Goal: Information Seeking & Learning: Learn about a topic

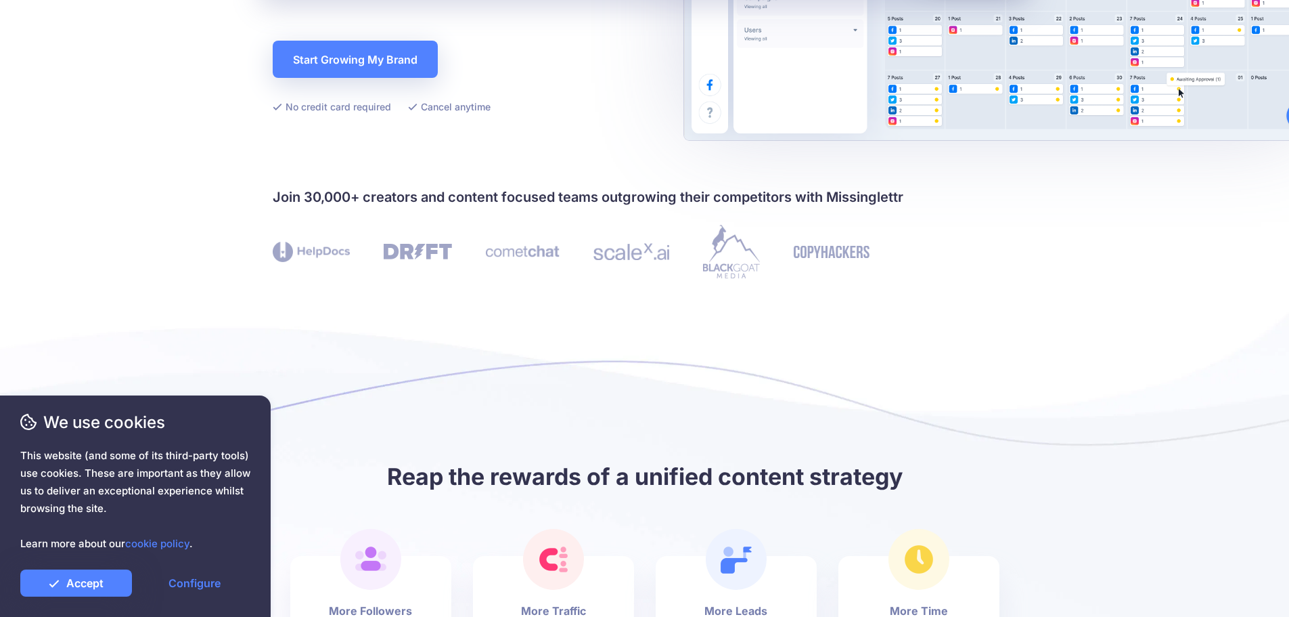
scroll to position [135, 0]
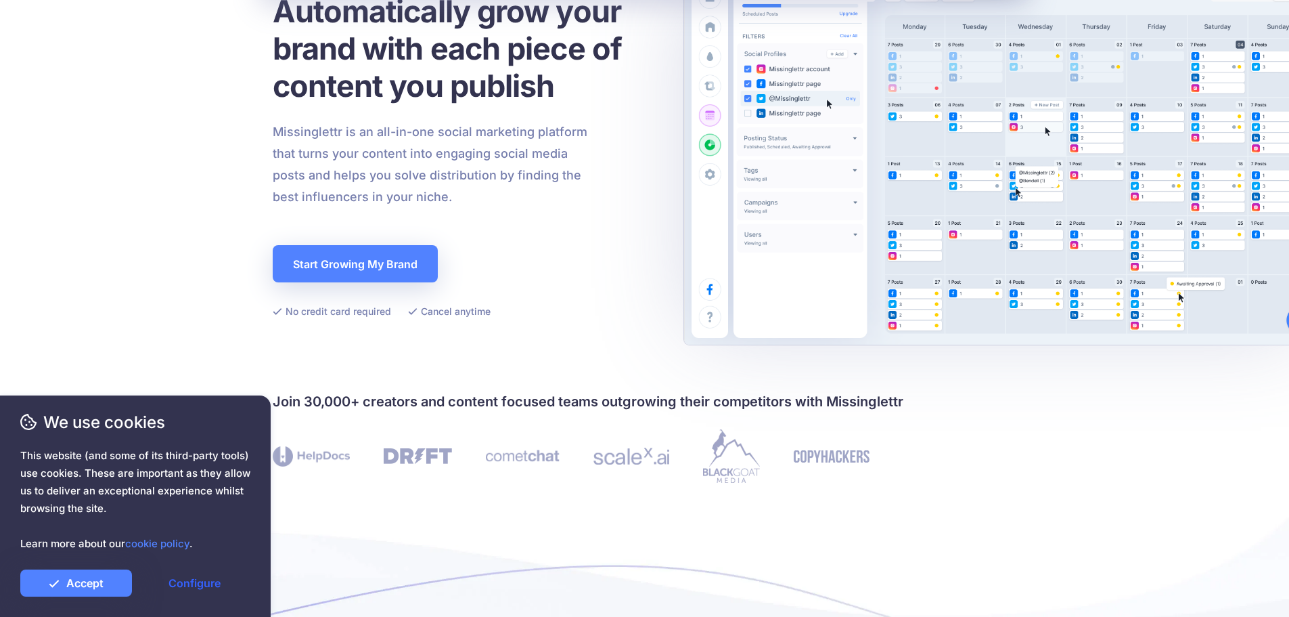
click at [156, 585] on link "Configure" at bounding box center [195, 582] width 112 height 27
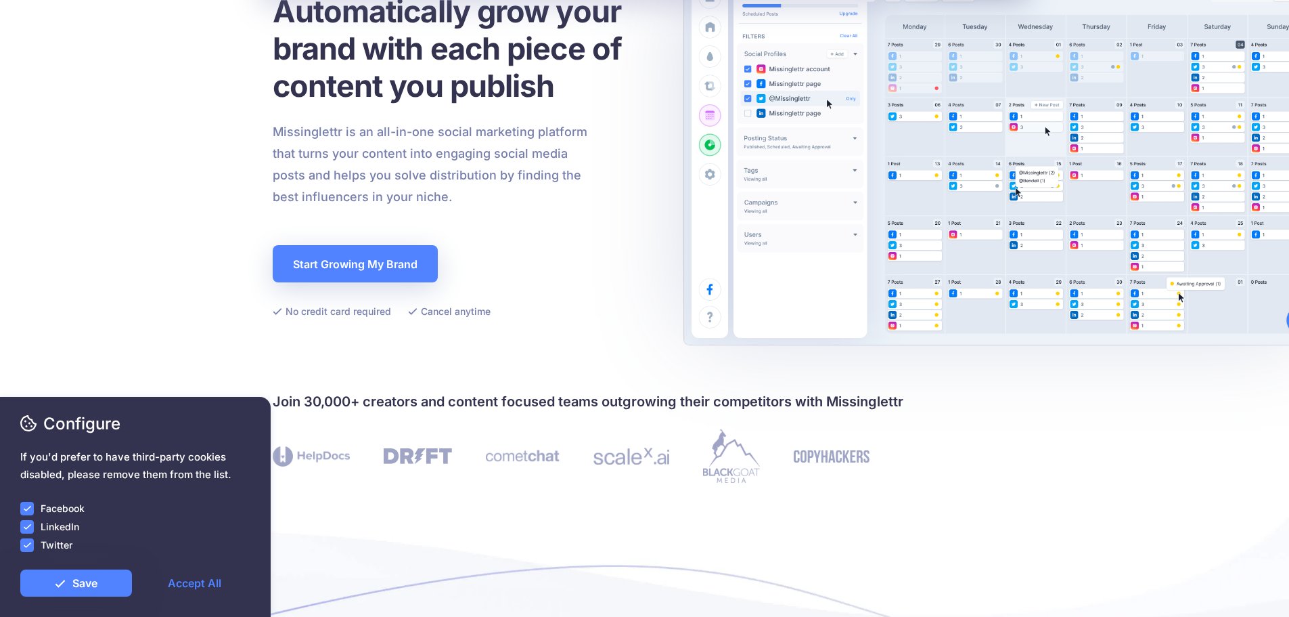
drag, startPoint x: 31, startPoint y: 504, endPoint x: 14, endPoint y: 519, distance: 23.1
click at [28, 506] on ins at bounding box center [27, 509] width 14 height 14
click at [24, 527] on ins at bounding box center [27, 527] width 14 height 14
click at [28, 547] on ins at bounding box center [27, 545] width 14 height 14
click at [53, 569] on link "Save" at bounding box center [76, 582] width 112 height 27
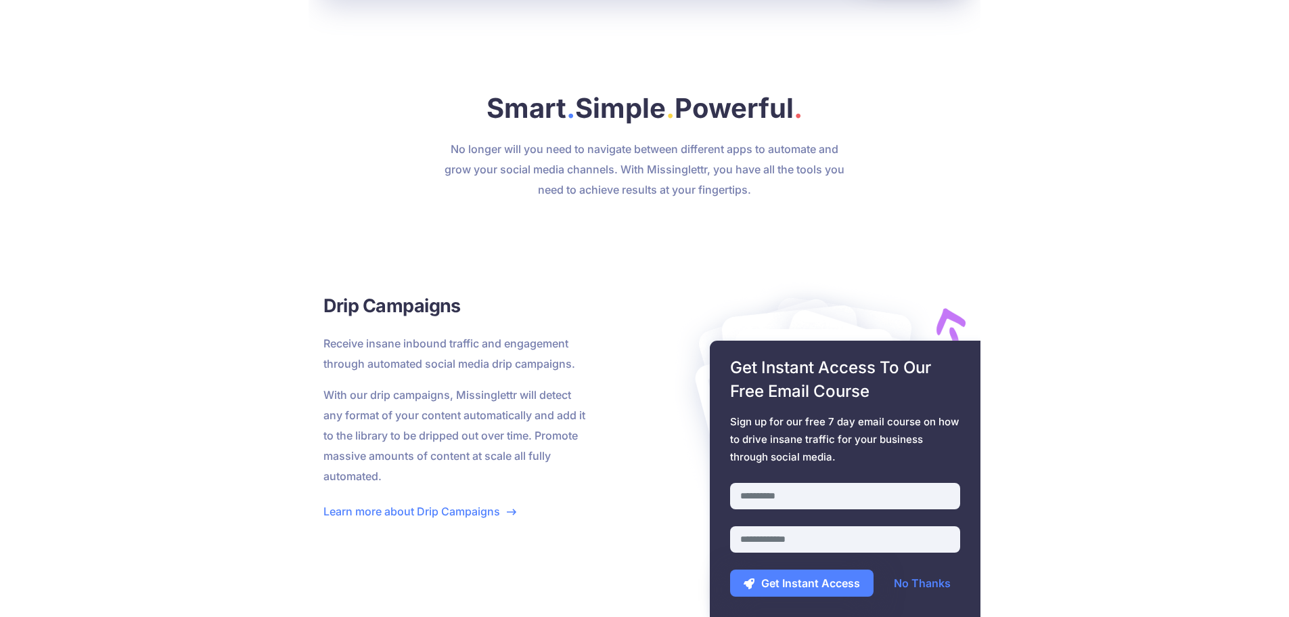
scroll to position [1421, 0]
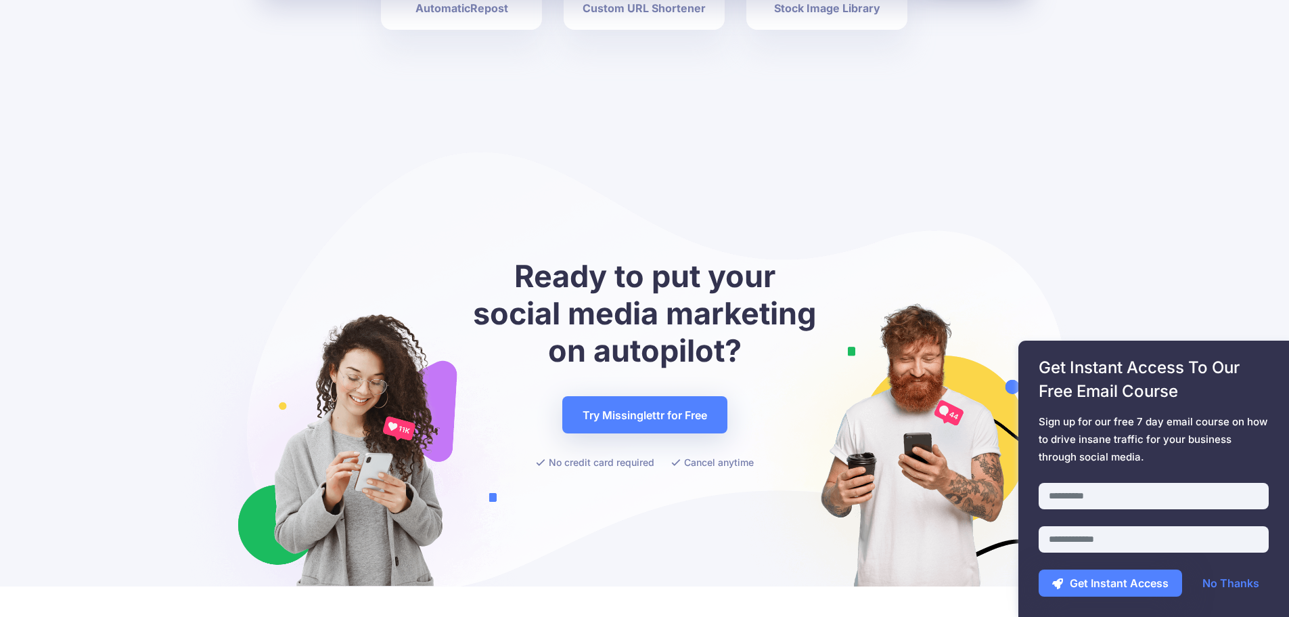
scroll to position [5362, 0]
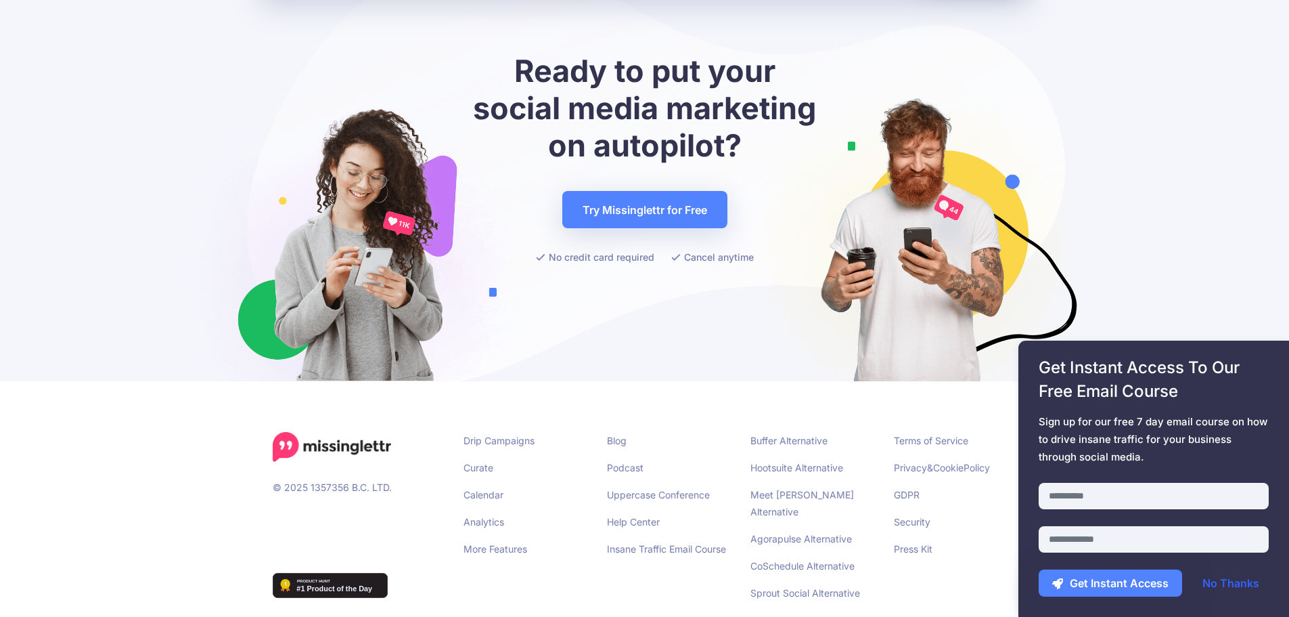
click at [1236, 581] on link "No Thanks" at bounding box center [1231, 582] width 84 height 27
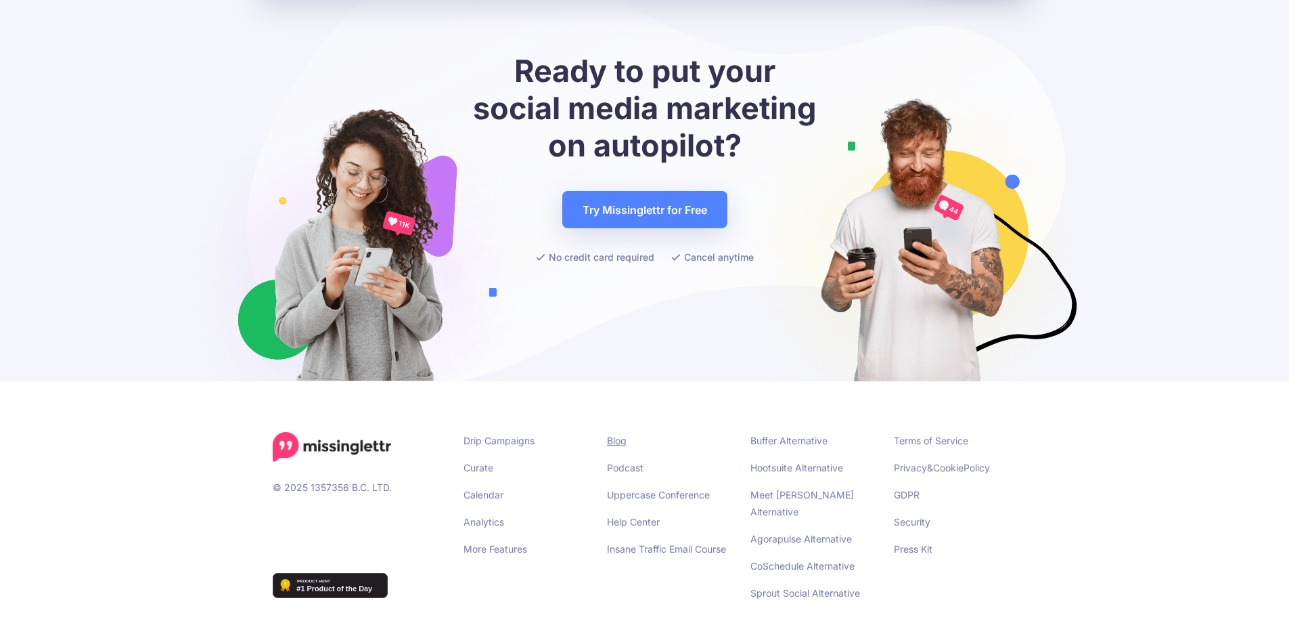
click at [620, 435] on link "Blog" at bounding box center [617, 441] width 20 height 12
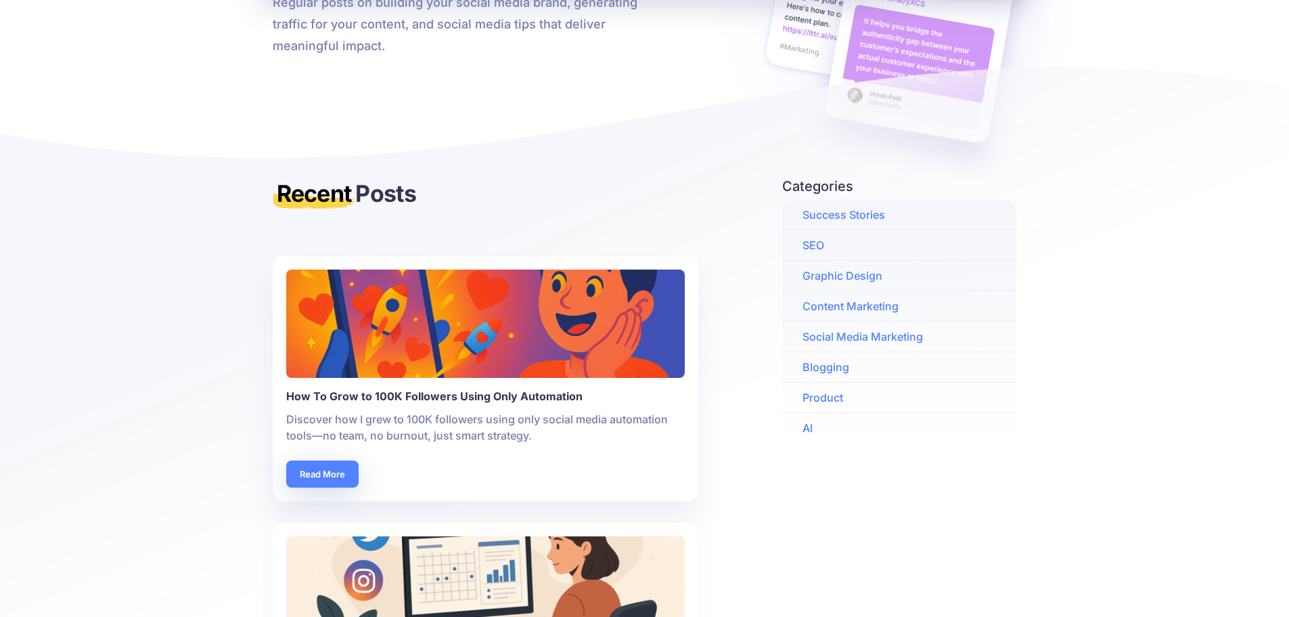
scroll to position [406, 0]
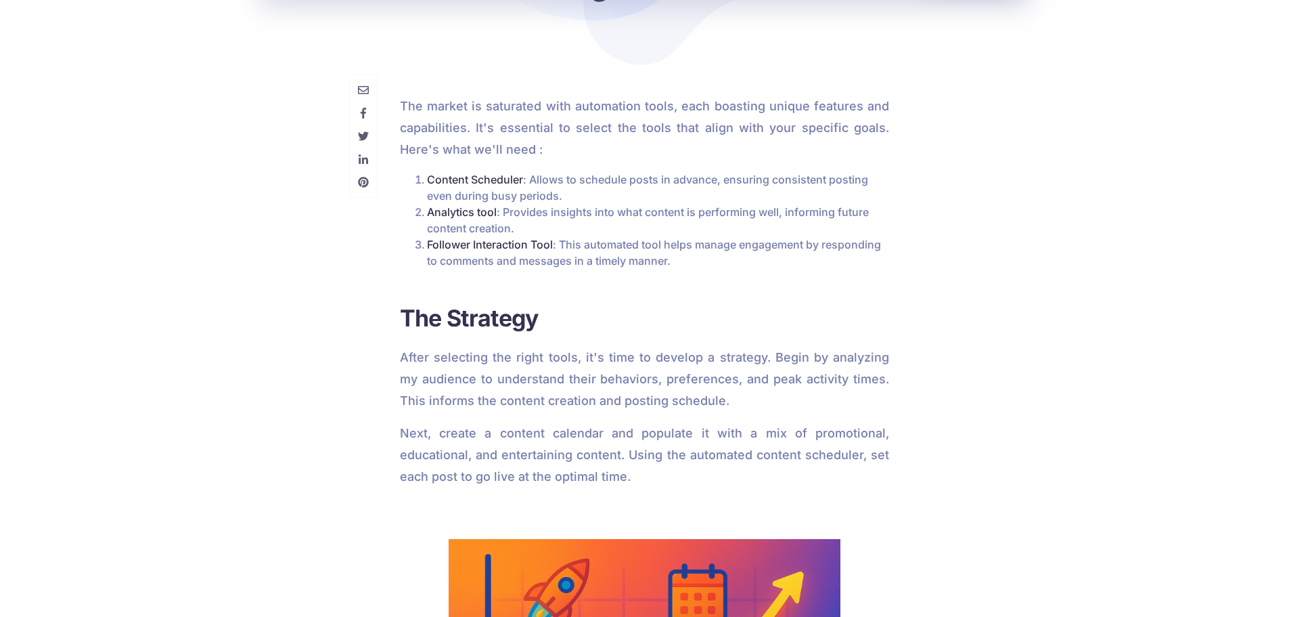
scroll to position [2339, 0]
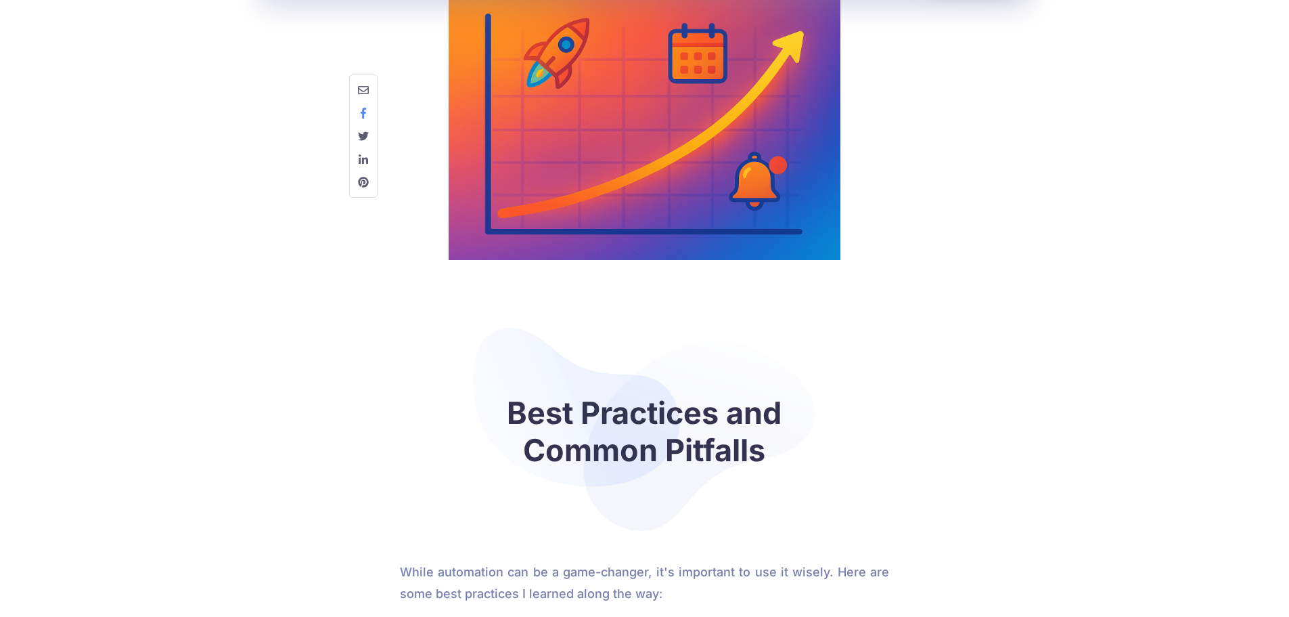
click at [363, 113] on icon at bounding box center [363, 113] width 5 height 11
click at [363, 115] on icon at bounding box center [363, 113] width 5 height 11
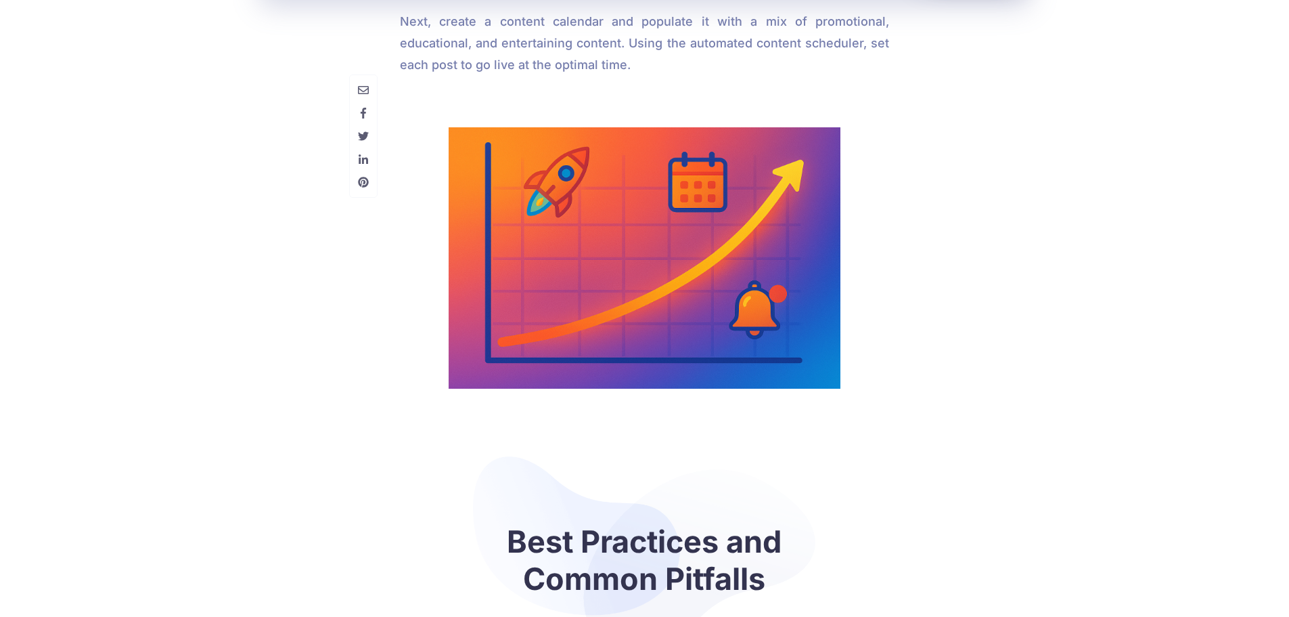
scroll to position [2068, 0]
